Goal: Information Seeking & Learning: Learn about a topic

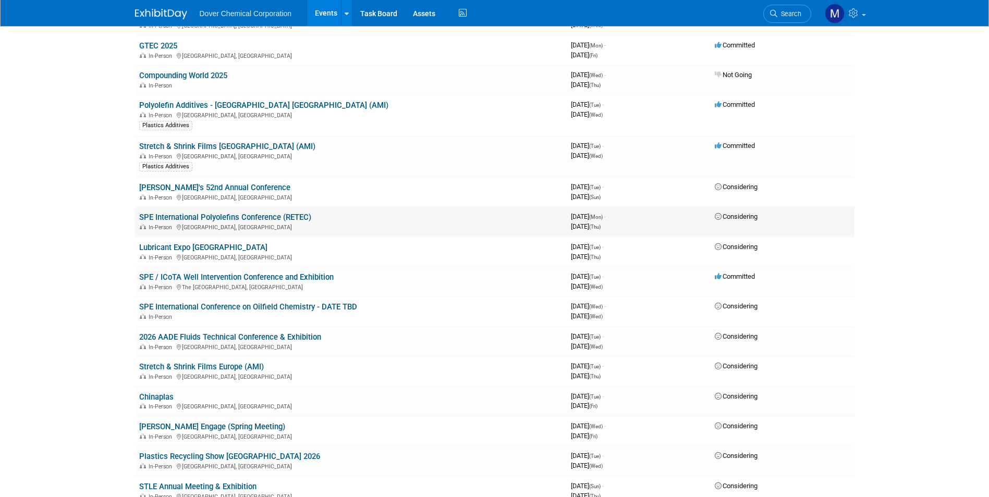
scroll to position [208, 0]
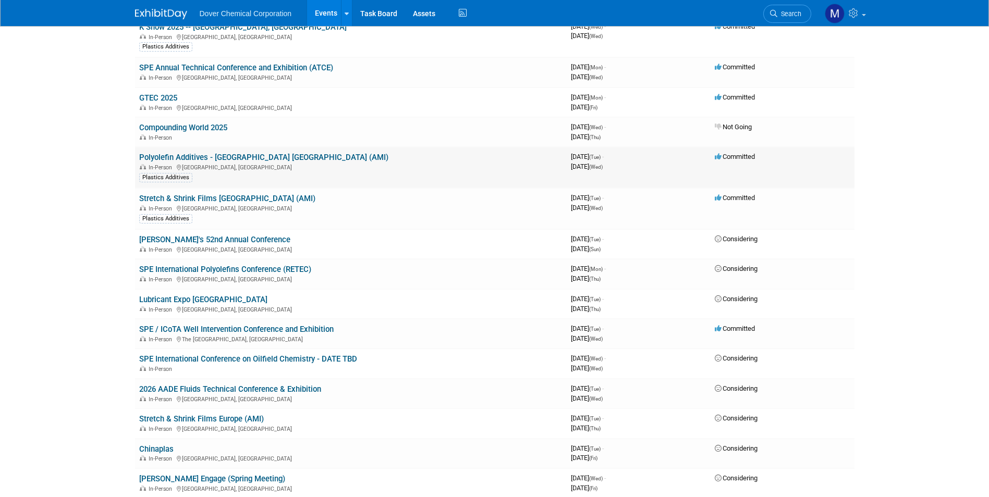
click at [220, 160] on link "Polyolefin Additives - [GEOGRAPHIC_DATA] [GEOGRAPHIC_DATA] (AMI)" at bounding box center [263, 157] width 249 height 9
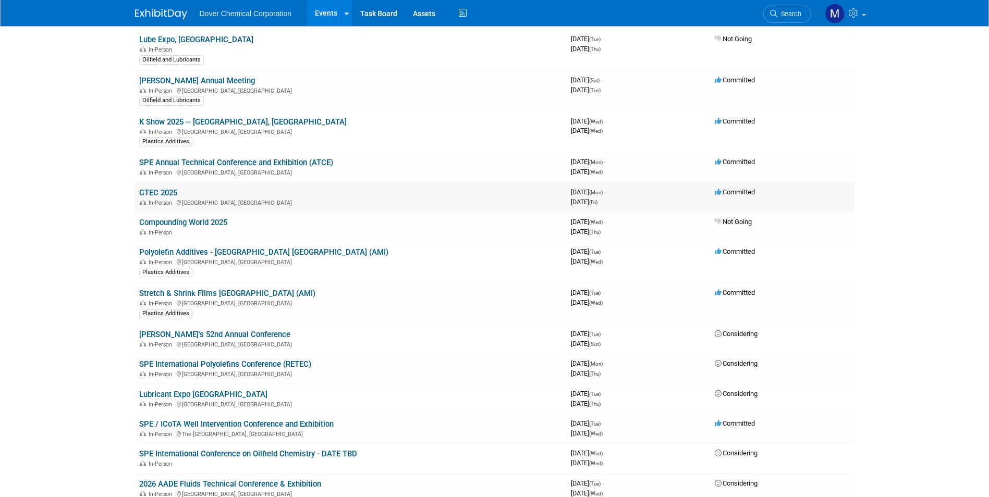
scroll to position [52, 0]
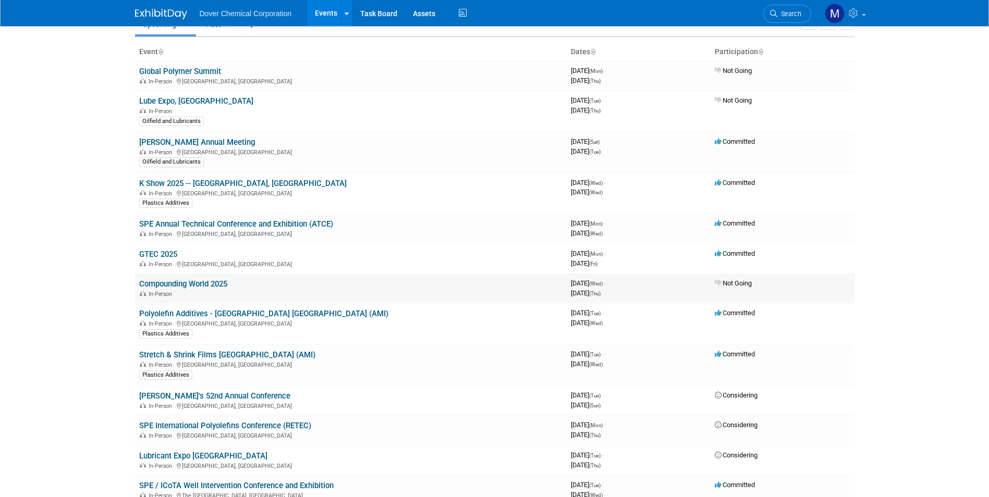
drag, startPoint x: 211, startPoint y: 314, endPoint x: 320, endPoint y: 294, distance: 110.2
click at [211, 313] on link "Polyolefin Additives - [GEOGRAPHIC_DATA] [GEOGRAPHIC_DATA] (AMI)" at bounding box center [263, 313] width 249 height 9
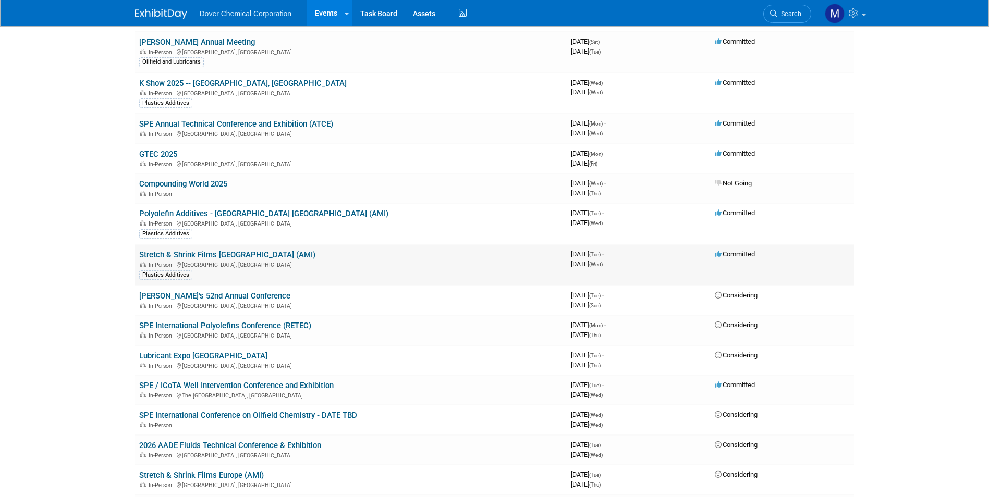
scroll to position [156, 0]
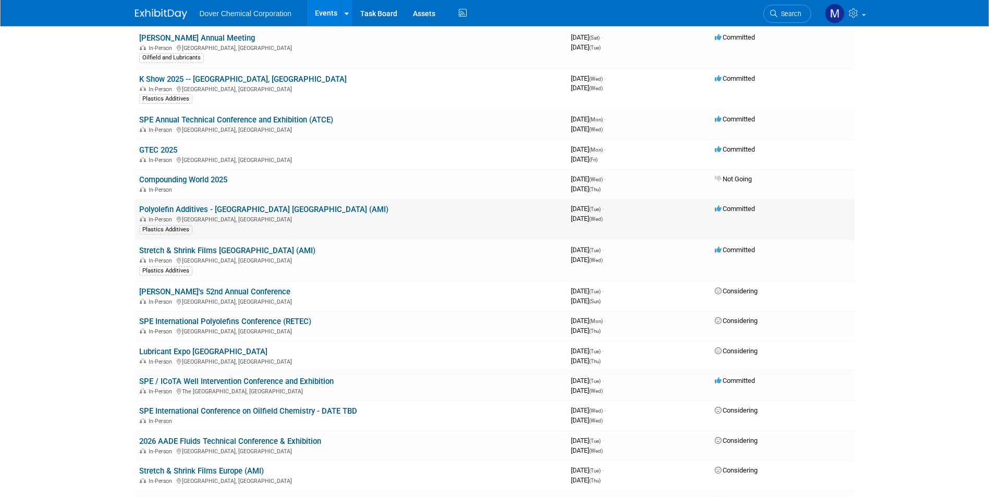
click at [201, 209] on link "Polyolefin Additives - [GEOGRAPHIC_DATA] [GEOGRAPHIC_DATA] (AMI)" at bounding box center [263, 209] width 249 height 9
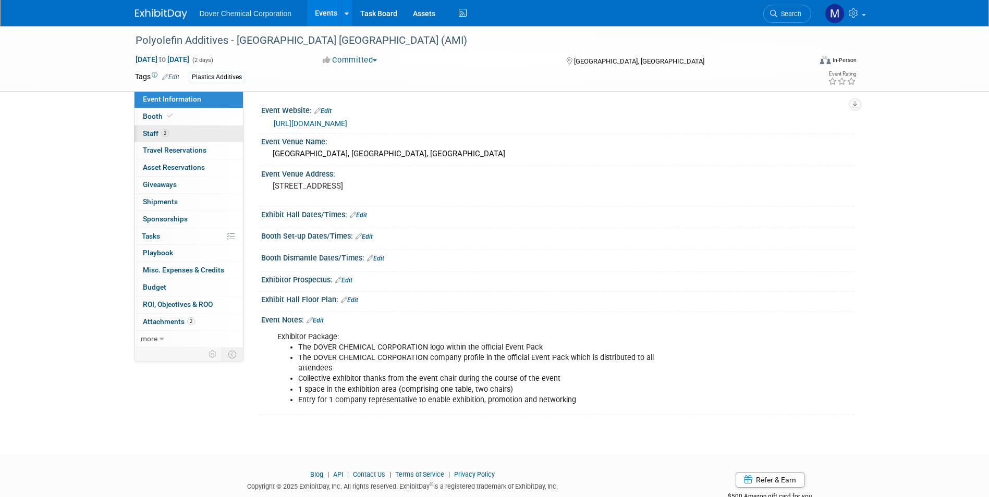
click at [153, 133] on span "Staff 2" at bounding box center [156, 133] width 26 height 8
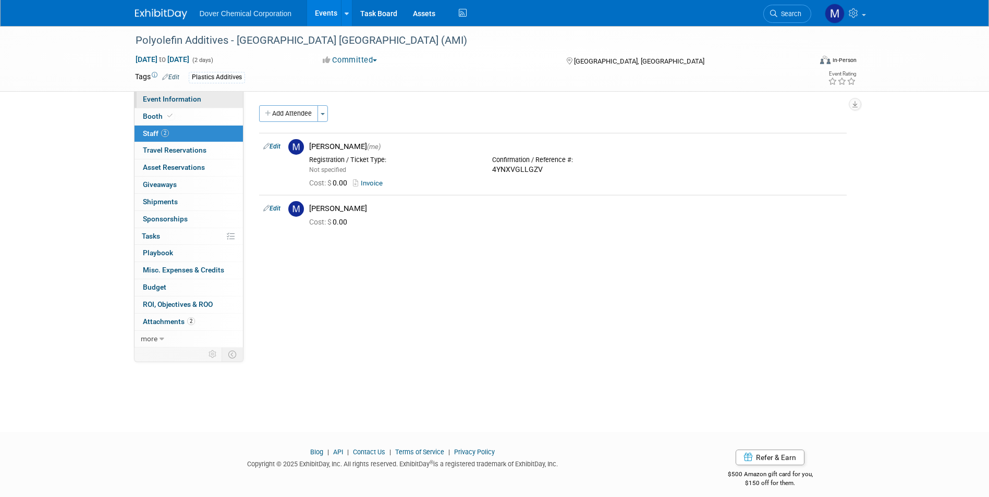
click at [167, 95] on span "Event Information" at bounding box center [172, 99] width 58 height 8
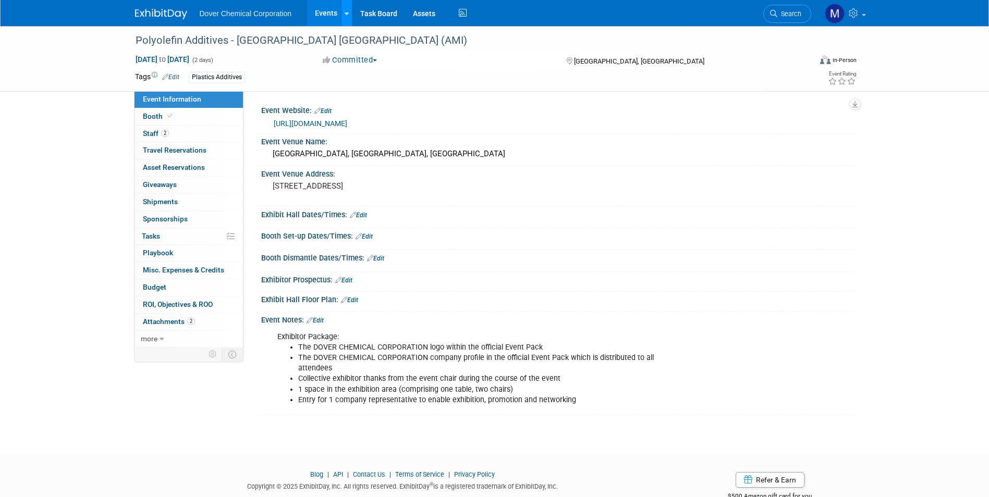
click at [347, 11] on icon at bounding box center [347, 13] width 4 height 7
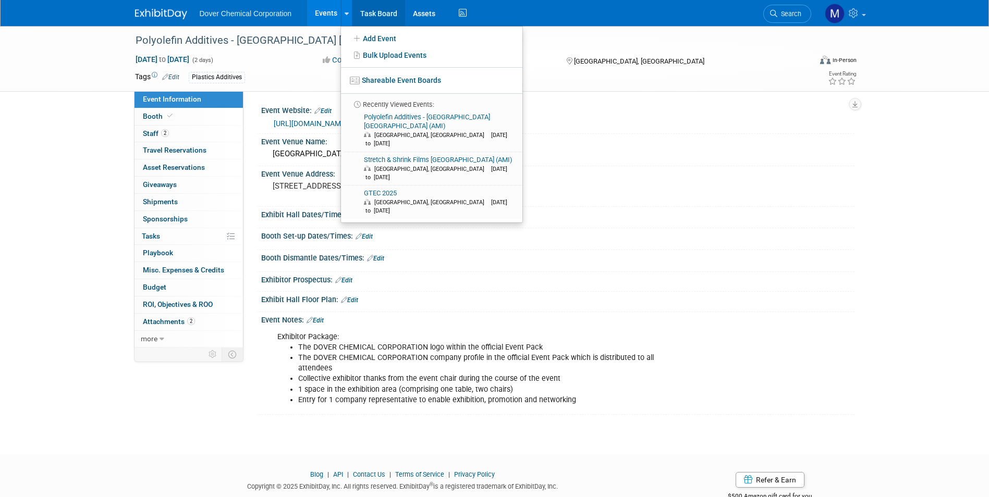
click at [556, 44] on div "Polyolefin Additives - [GEOGRAPHIC_DATA] [GEOGRAPHIC_DATA] (AMI)" at bounding box center [464, 40] width 664 height 19
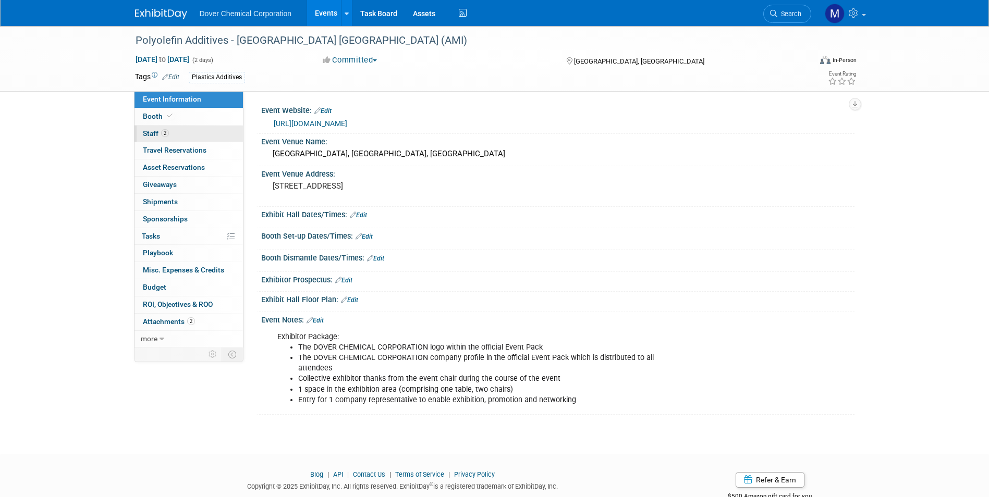
click at [152, 131] on span "Staff 2" at bounding box center [156, 133] width 26 height 8
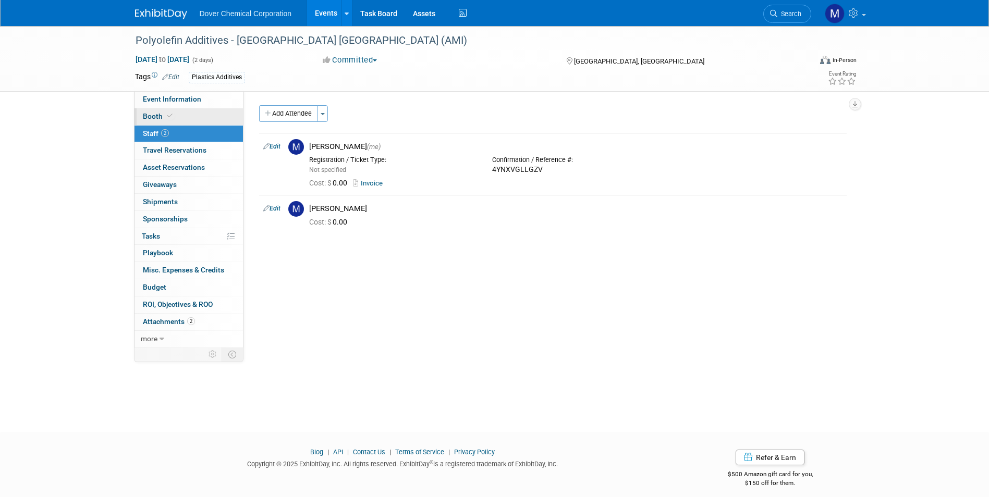
click at [152, 118] on span "Booth" at bounding box center [159, 116] width 32 height 8
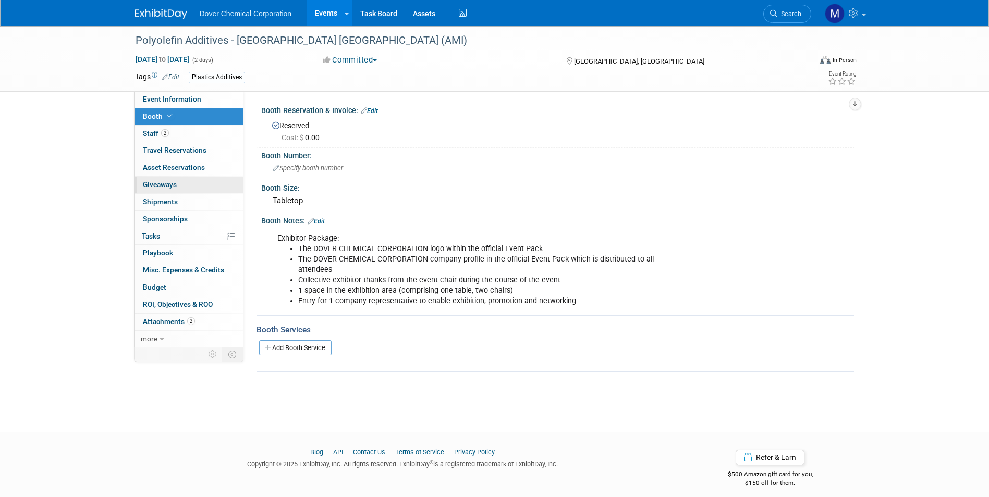
click at [158, 183] on span "Giveaways 0" at bounding box center [160, 184] width 34 height 8
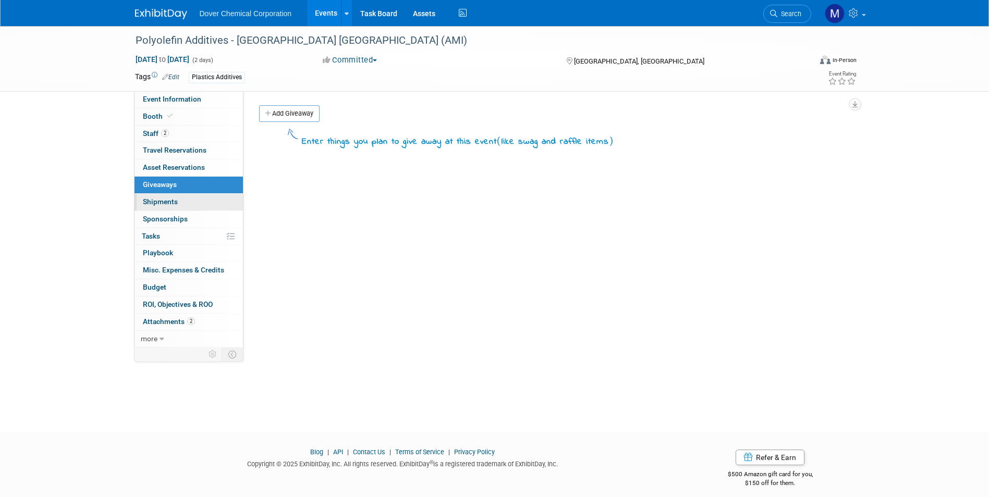
click at [156, 195] on link "0 Shipments 0" at bounding box center [188, 202] width 108 height 17
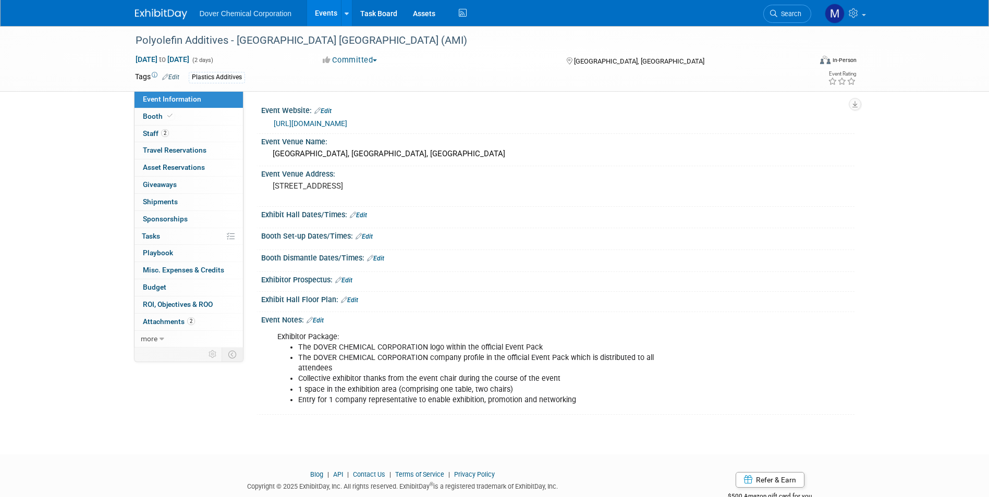
click at [330, 122] on link "https://www.ami-events.com/event/c4f01ff1-939e-4a06-aaac-80dc63435792/summary" at bounding box center [310, 123] width 73 height 8
